Goal: Information Seeking & Learning: Learn about a topic

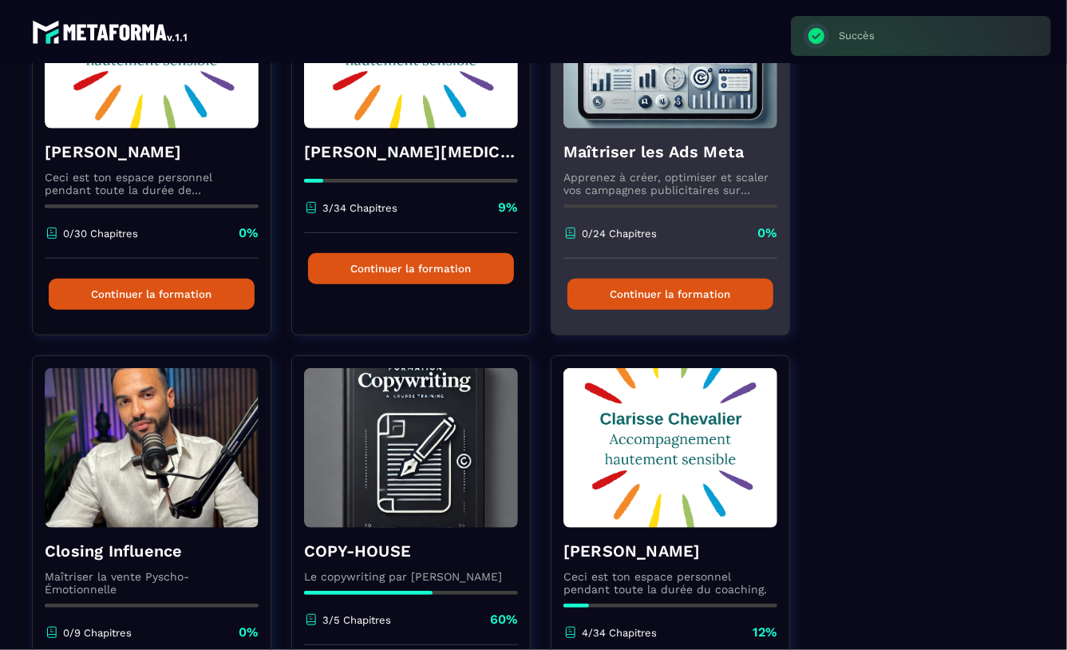
scroll to position [417, 0]
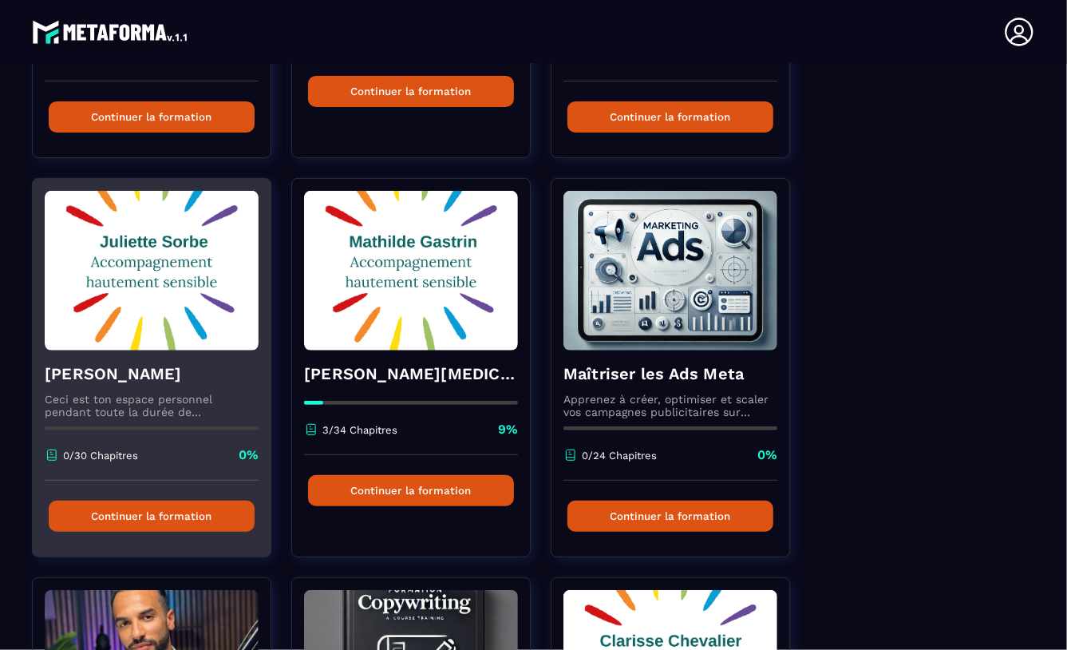
click at [144, 511] on button "Continuer la formation" at bounding box center [152, 516] width 206 height 31
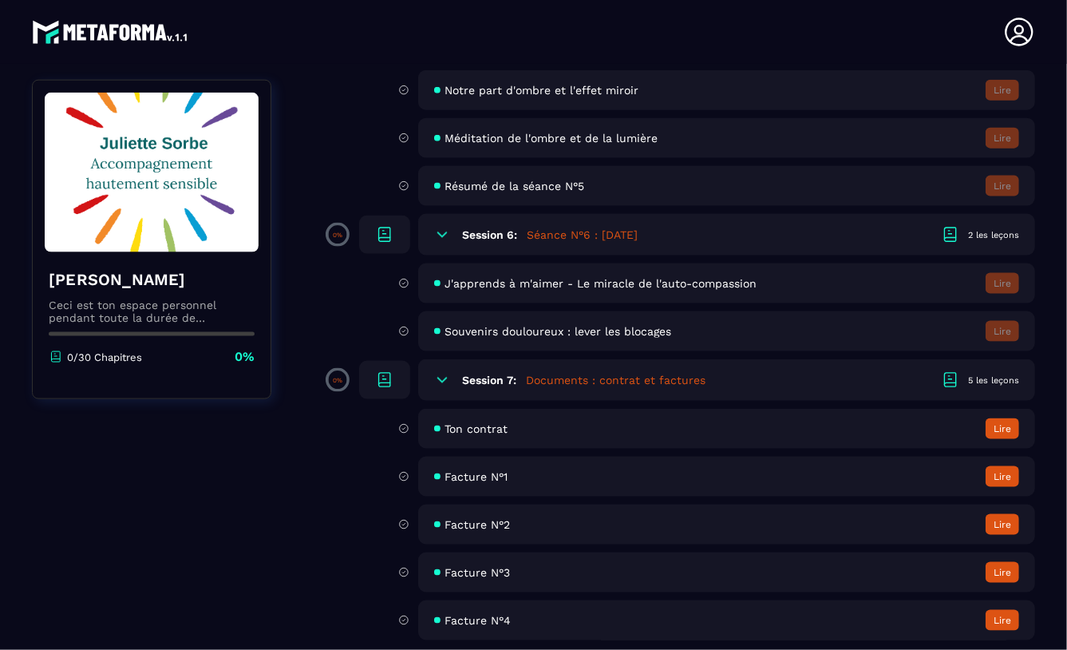
scroll to position [1375, 0]
click at [638, 236] on h5 "Séance N°6 : [DATE]" at bounding box center [582, 236] width 111 height 16
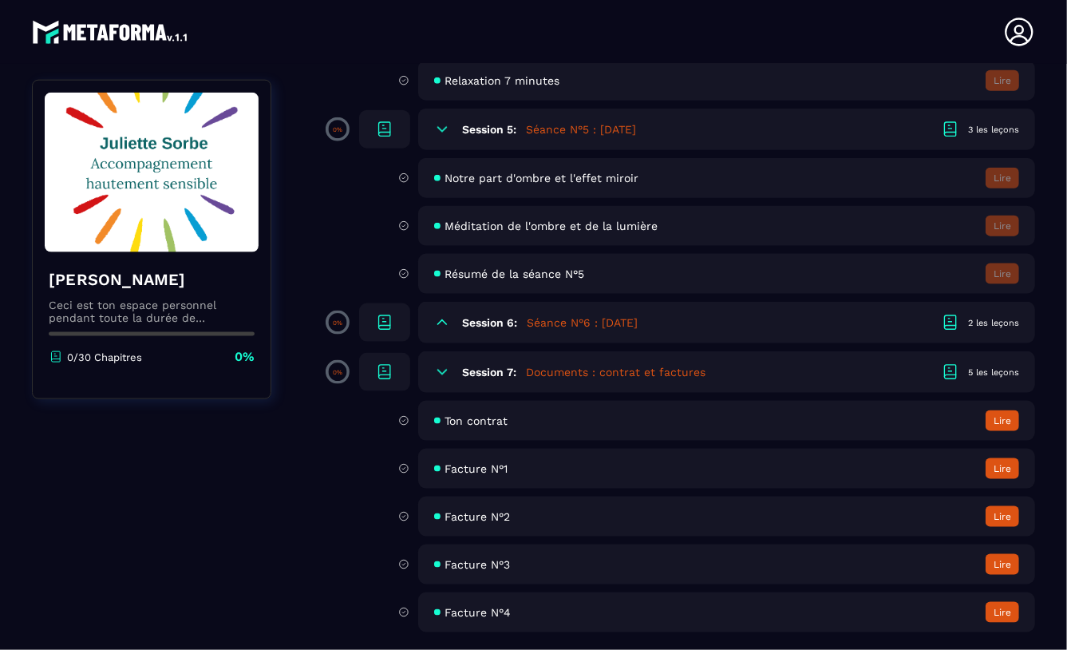
scroll to position [1289, 0]
click at [443, 317] on icon at bounding box center [442, 323] width 16 height 16
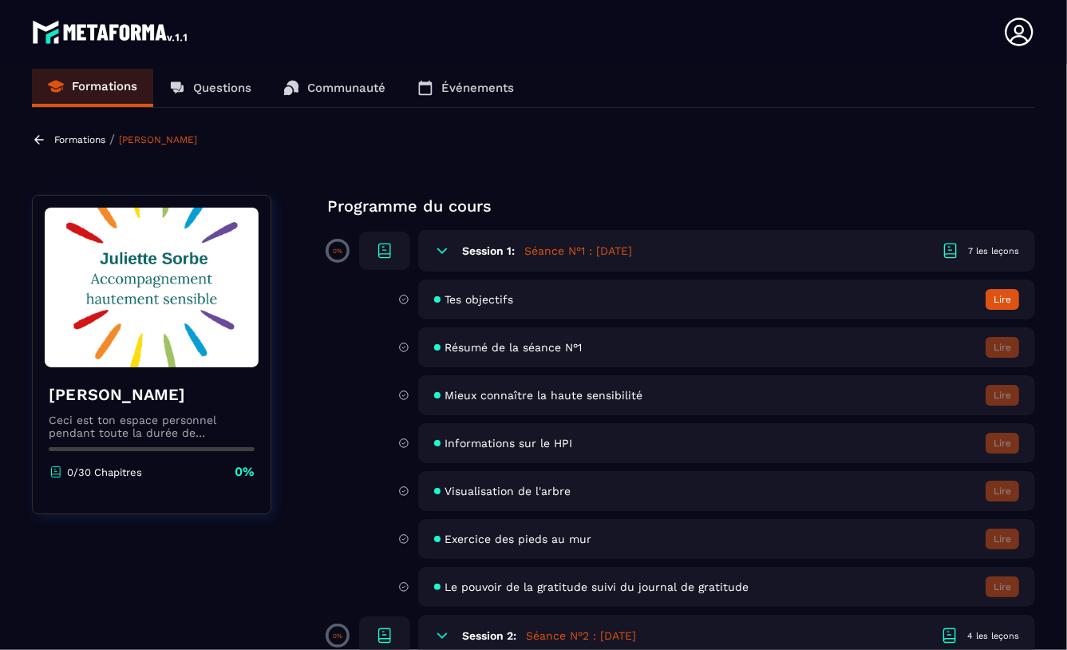
scroll to position [10, 0]
click at [1016, 31] on icon at bounding box center [1019, 32] width 28 height 28
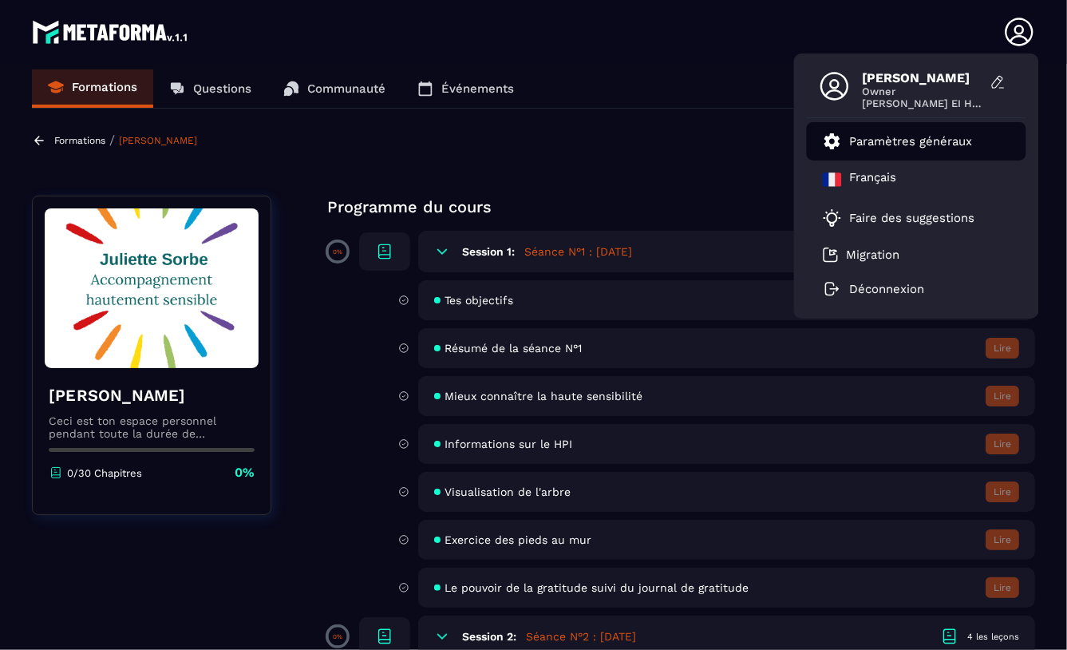
click at [857, 139] on p "Paramètres généraux" at bounding box center [911, 141] width 123 height 14
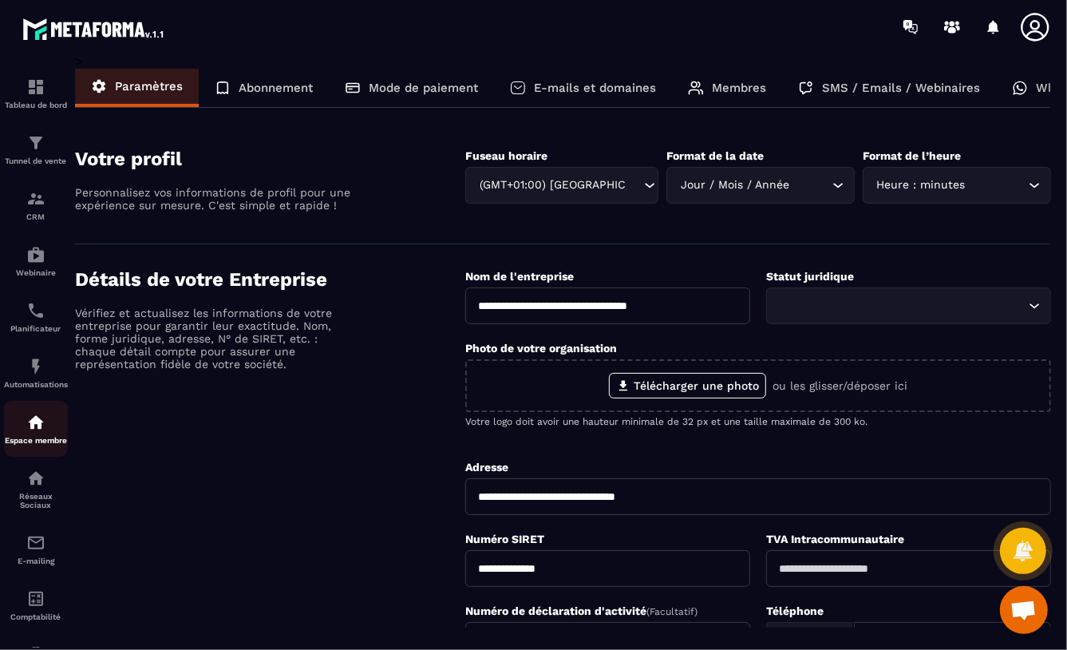
click at [37, 420] on img at bounding box center [35, 422] width 19 height 19
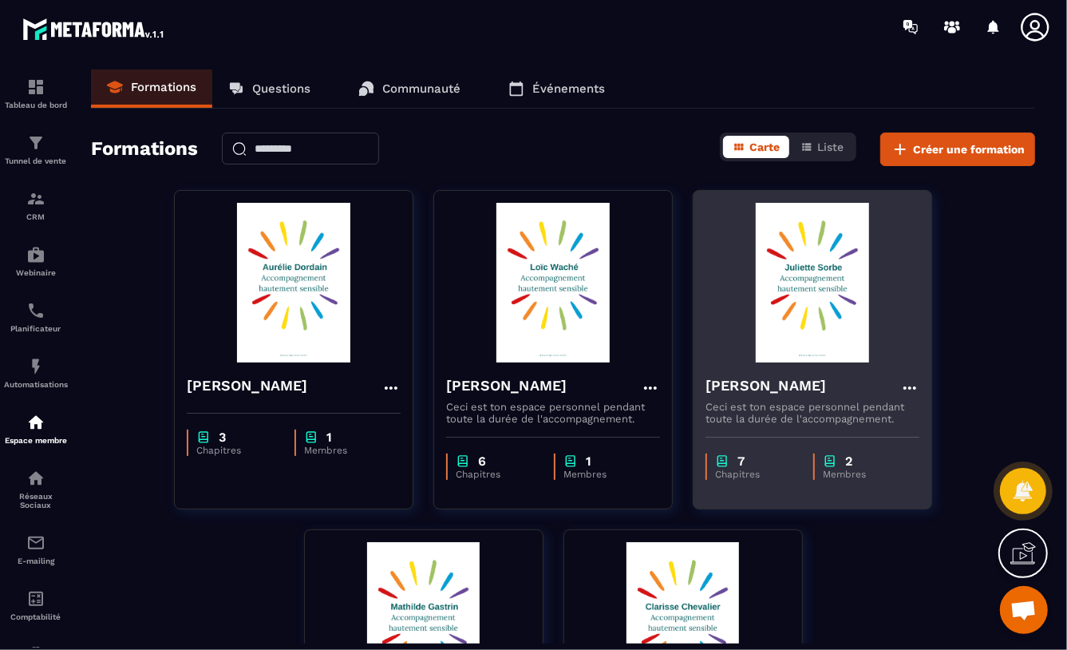
click at [797, 278] on img at bounding box center [813, 283] width 214 height 160
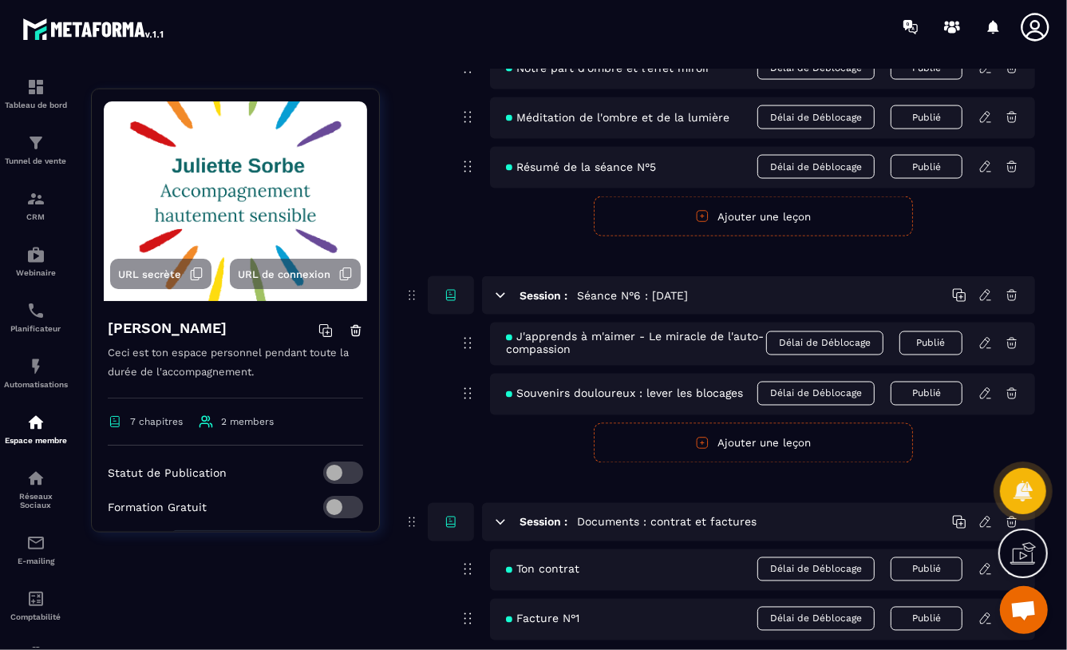
scroll to position [1702, 0]
click at [988, 389] on icon at bounding box center [985, 393] width 10 height 10
